Goal: Navigation & Orientation: Find specific page/section

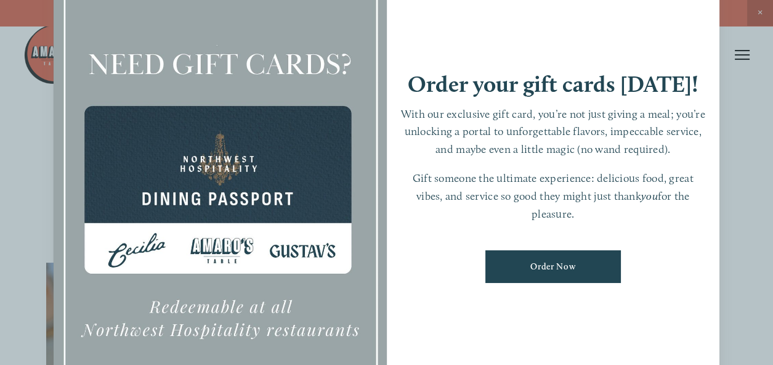
click at [762, 18] on div at bounding box center [386, 182] width 773 height 365
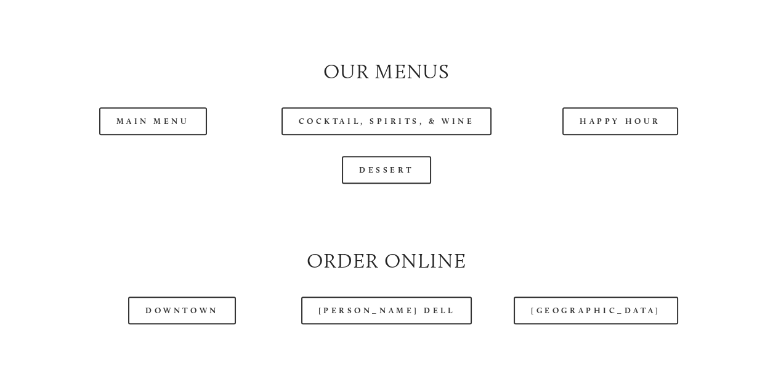
scroll to position [1164, 0]
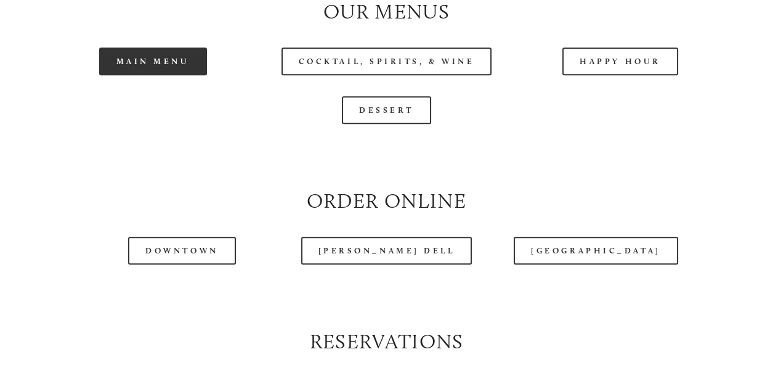
click at [190, 75] on link "Main Menu" at bounding box center [153, 61] width 108 height 28
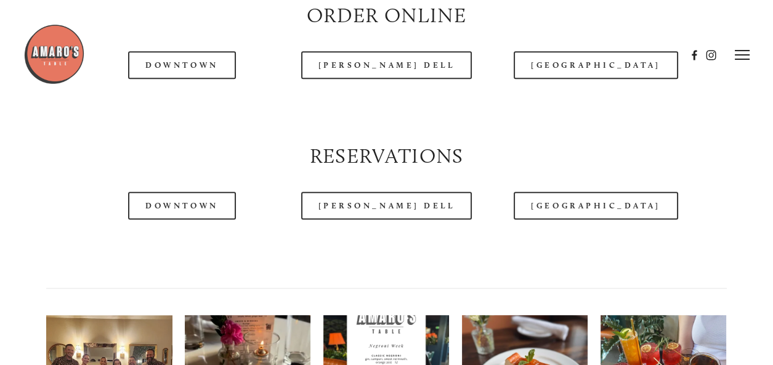
scroll to position [1348, 0]
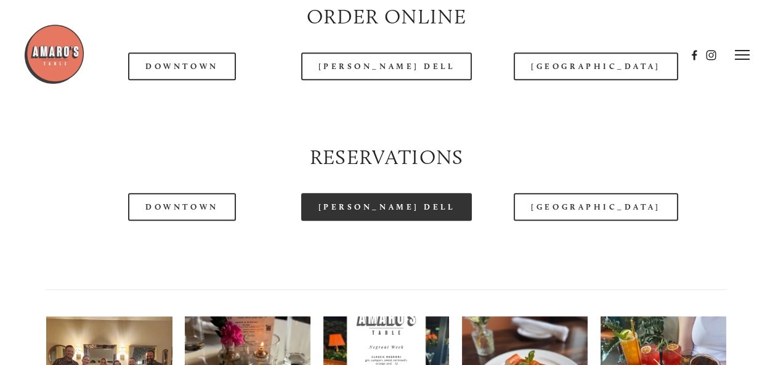
click at [405, 220] on link "[PERSON_NAME] Dell" at bounding box center [386, 207] width 171 height 28
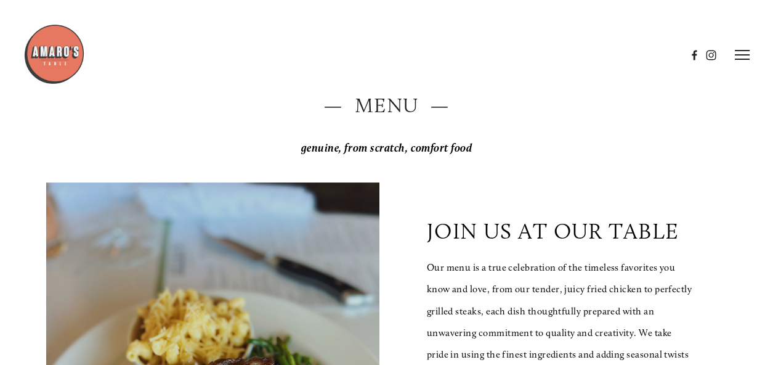
scroll to position [0, 0]
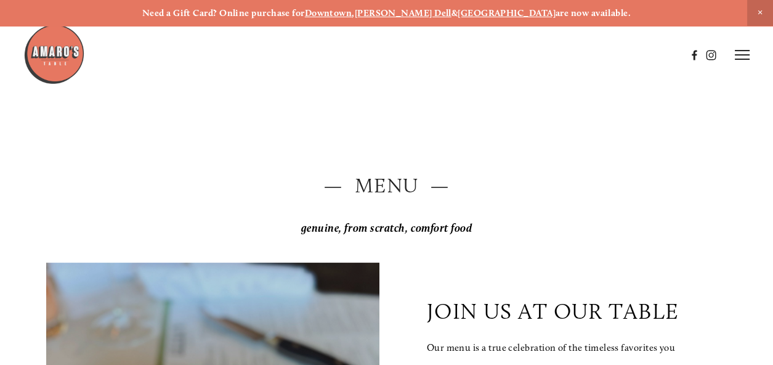
click at [744, 56] on icon at bounding box center [742, 54] width 15 height 11
click at [601, 52] on span "Visit" at bounding box center [606, 54] width 18 height 10
